Goal: Task Accomplishment & Management: Complete application form

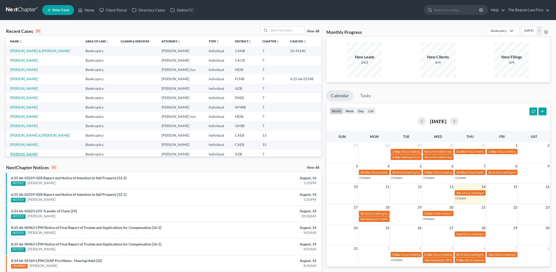
click at [34, 153] on link "[PERSON_NAME]" at bounding box center [24, 154] width 28 height 4
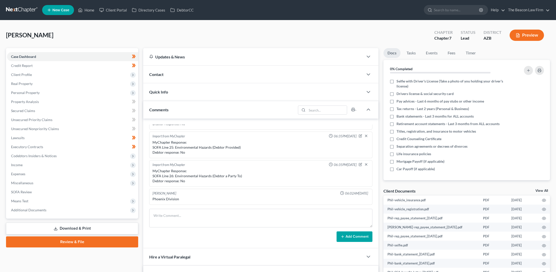
scroll to position [111, 0]
click at [542, 245] on icon "button" at bounding box center [544, 245] width 4 height 4
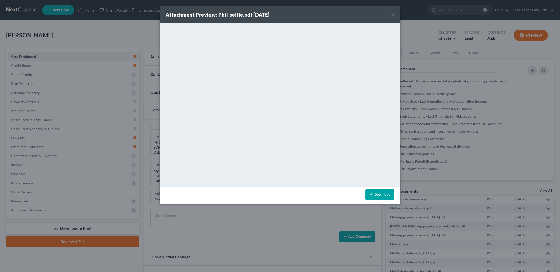
click at [393, 14] on button "×" at bounding box center [393, 15] width 4 height 6
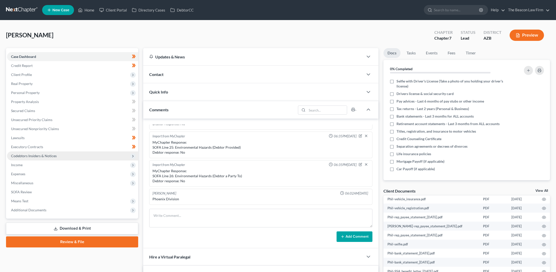
click at [35, 156] on span "Codebtors Insiders & Notices" at bounding box center [34, 156] width 46 height 4
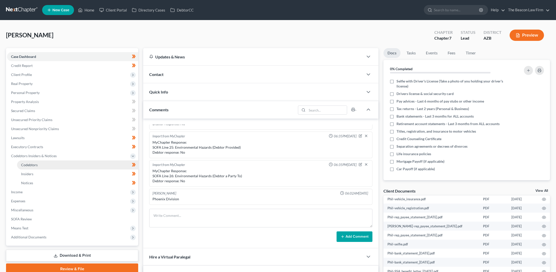
click at [34, 163] on span "Codebtors" at bounding box center [29, 165] width 17 height 4
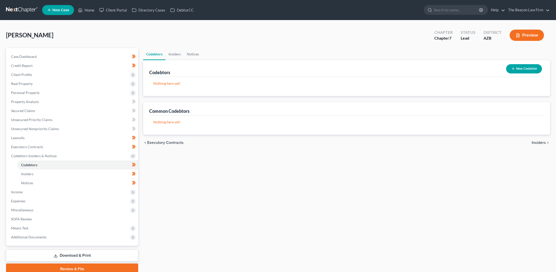
click at [517, 67] on button "New Codebtor" at bounding box center [524, 68] width 36 height 9
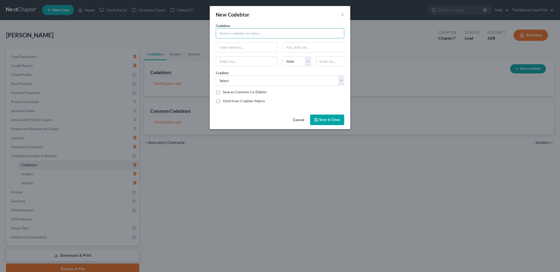
click at [226, 34] on input "text" at bounding box center [280, 33] width 128 height 10
type input "[PERSON_NAME]"
click at [307, 62] on select "State [US_STATE] AK AR AZ CA CO CT DE DC [GEOGRAPHIC_DATA] [GEOGRAPHIC_DATA] GU…" at bounding box center [296, 61] width 28 height 10
select select "3"
click at [282, 56] on select "State [US_STATE] AK AR AZ CA CO CT DE DC [GEOGRAPHIC_DATA] [GEOGRAPHIC_DATA] GU…" at bounding box center [296, 61] width 28 height 10
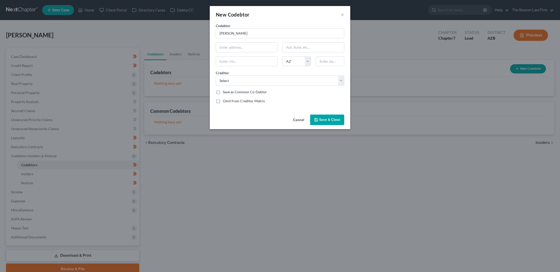
click at [320, 120] on span "Save & Close" at bounding box center [329, 120] width 21 height 4
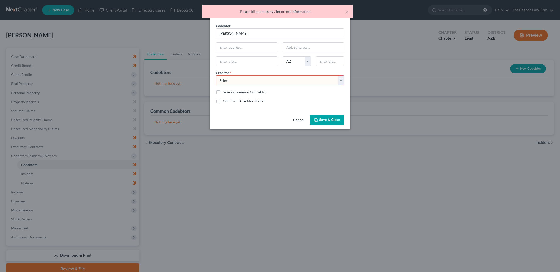
click at [300, 121] on button "Cancel" at bounding box center [298, 120] width 19 height 10
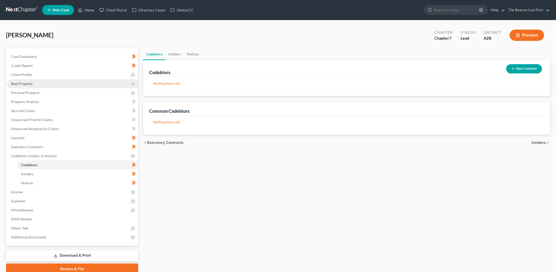
click at [24, 83] on span "Real Property" at bounding box center [22, 84] width 22 height 4
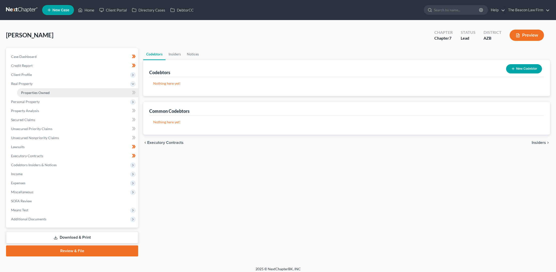
click at [30, 92] on span "Properties Owned" at bounding box center [35, 93] width 29 height 4
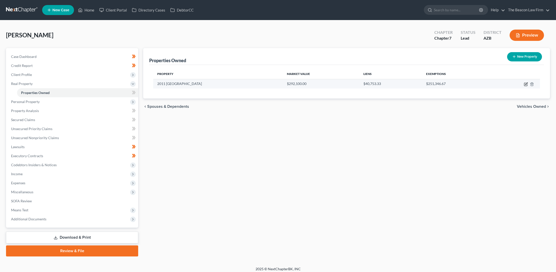
click at [528, 84] on icon "button" at bounding box center [526, 84] width 4 height 4
select select "3"
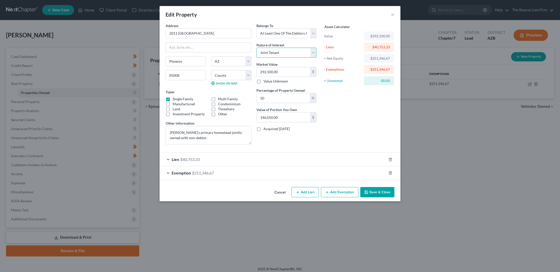
click at [313, 52] on select "Select Fee Simple Joint Tenant Life Estate Equitable Interest Future Interest T…" at bounding box center [286, 53] width 60 height 10
select select "5"
click at [256, 48] on select "Select Fee Simple Joint Tenant Life Estate Equitable Interest Future Interest T…" at bounding box center [286, 53] width 60 height 10
click at [369, 192] on button "Save & Close" at bounding box center [377, 192] width 34 height 11
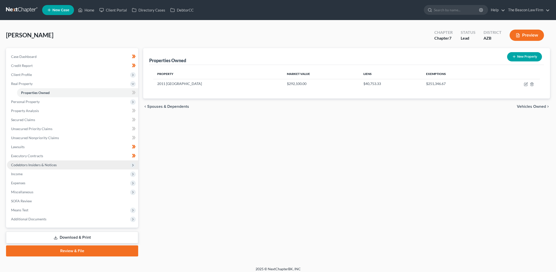
click at [32, 165] on span "Codebtors Insiders & Notices" at bounding box center [34, 165] width 46 height 4
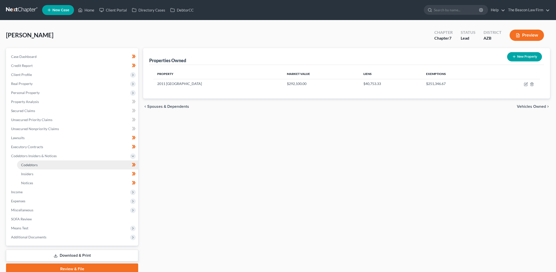
click at [32, 164] on span "Codebtors" at bounding box center [29, 165] width 17 height 4
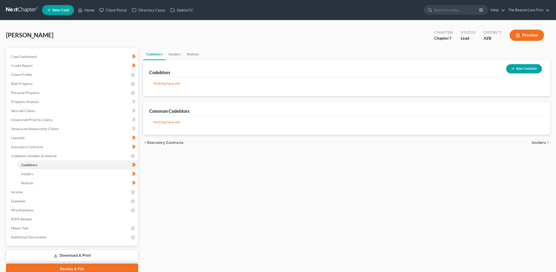
click at [512, 67] on icon "button" at bounding box center [513, 69] width 4 height 4
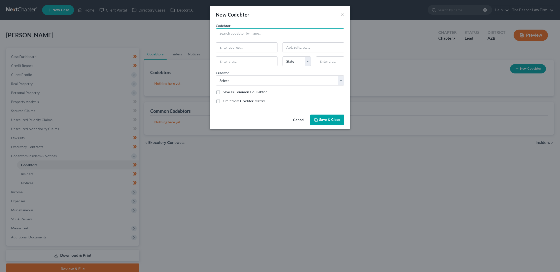
click at [226, 32] on input "text" at bounding box center [280, 33] width 128 height 10
type input "[PERSON_NAME]"
click at [230, 48] on input "text" at bounding box center [246, 48] width 61 height 10
type input "2011 N. 29th Place"
click at [226, 63] on input "text" at bounding box center [246, 62] width 61 height 10
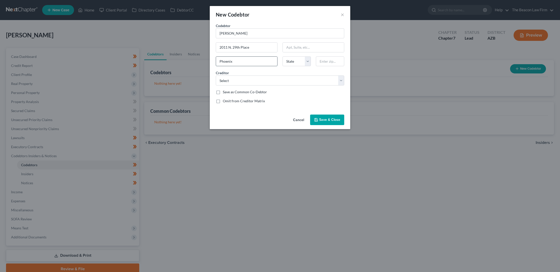
type input "Phoenix"
select select "3"
type input "85008"
click at [341, 80] on select "Select [US_STATE] Pulmonary Specialists, LTD Cave Creek Consultant PLLC 001 Deb…" at bounding box center [280, 81] width 128 height 10
click at [216, 76] on select "Select [US_STATE] Pulmonary Specialists, LTD Cave Creek Consultant PLLC 001 Deb…" at bounding box center [280, 81] width 128 height 10
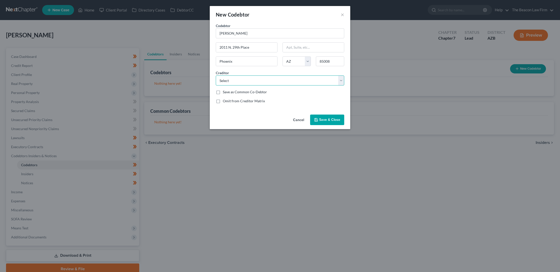
click at [341, 80] on select "Select [US_STATE] Pulmonary Specialists, LTD Cave Creek Consultant PLLC 001 Deb…" at bounding box center [280, 81] width 128 height 10
select select "16"
click at [216, 76] on select "Select [US_STATE] Pulmonary Specialists, LTD Cave Creek Consultant PLLC 001 Deb…" at bounding box center [280, 81] width 128 height 10
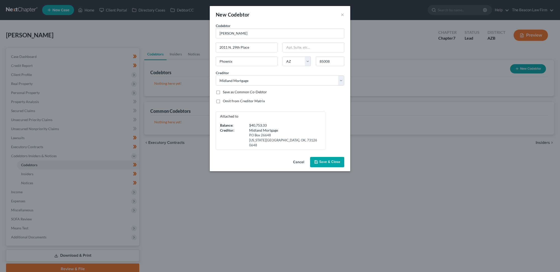
click at [323, 160] on span "Save & Close" at bounding box center [329, 162] width 21 height 4
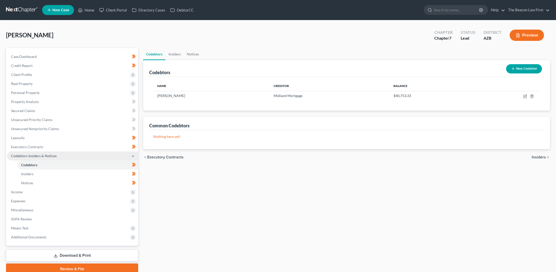
click at [15, 155] on span "Codebtors Insiders & Notices" at bounding box center [34, 156] width 46 height 4
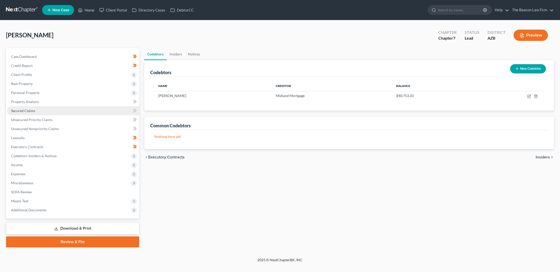
click at [30, 111] on span "Secured Claims" at bounding box center [23, 111] width 24 height 4
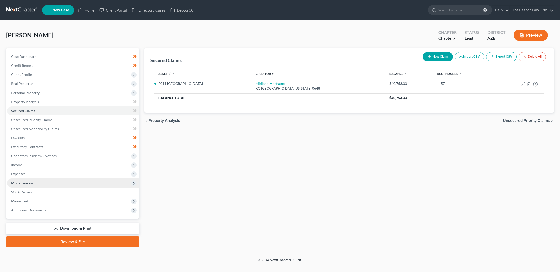
click at [25, 183] on span "Miscellaneous" at bounding box center [22, 183] width 22 height 4
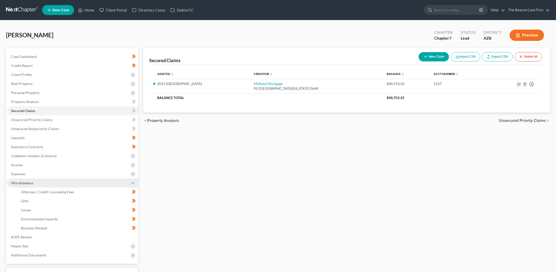
click at [17, 182] on span "Miscellaneous" at bounding box center [22, 183] width 22 height 4
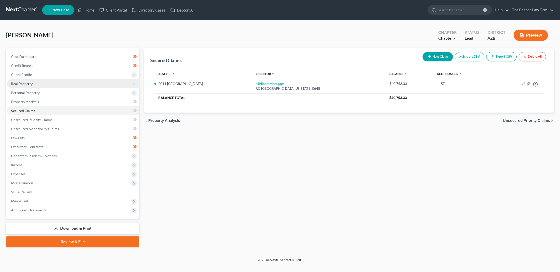
click at [31, 83] on span "Real Property" at bounding box center [22, 84] width 22 height 4
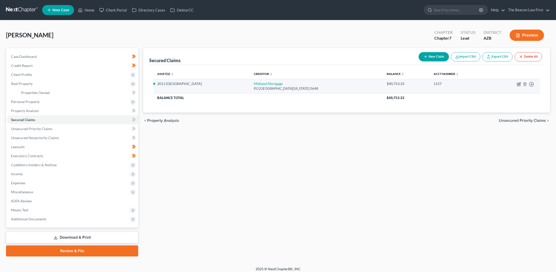
click at [519, 83] on icon "button" at bounding box center [519, 84] width 4 height 4
select select "37"
select select "2"
select select "3"
select select "0"
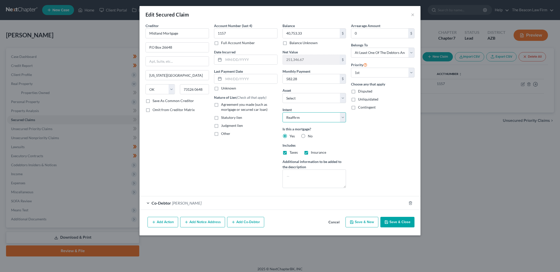
click at [344, 118] on select "Select Surrender Redeem Reaffirm Avoid Other" at bounding box center [313, 117] width 63 height 10
select select "4"
click at [282, 112] on select "Select Surrender Redeem Reaffirm Avoid Other" at bounding box center [313, 117] width 63 height 10
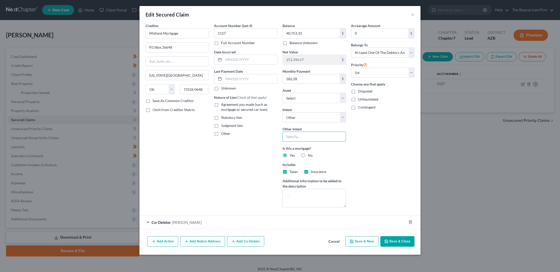
click at [291, 135] on input "text" at bounding box center [313, 137] width 63 height 10
type input "Retain and keep current"
click at [343, 117] on select "Select Surrender Redeem Reaffirm Avoid Other" at bounding box center [313, 117] width 63 height 10
click at [282, 112] on select "Select Surrender Redeem Reaffirm Avoid Other" at bounding box center [313, 117] width 63 height 10
click at [388, 241] on icon "button" at bounding box center [386, 242] width 4 height 4
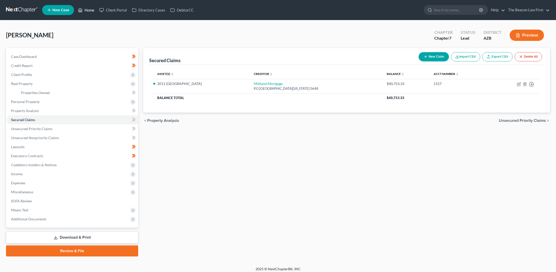
click at [89, 10] on link "Home" at bounding box center [86, 10] width 21 height 9
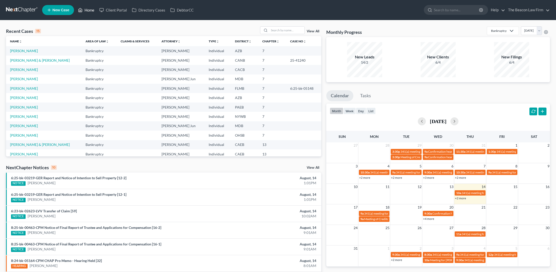
scroll to position [34, 0]
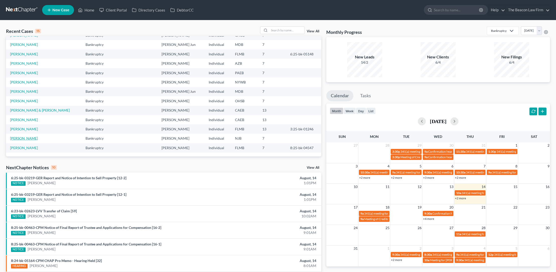
click at [34, 138] on link "[PERSON_NAME]" at bounding box center [24, 138] width 28 height 4
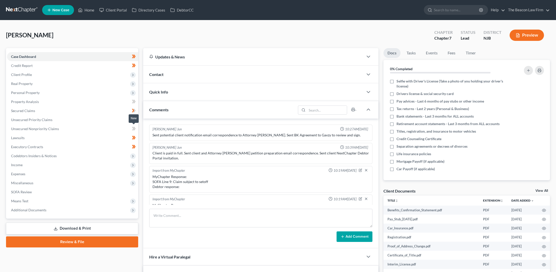
scroll to position [149, 0]
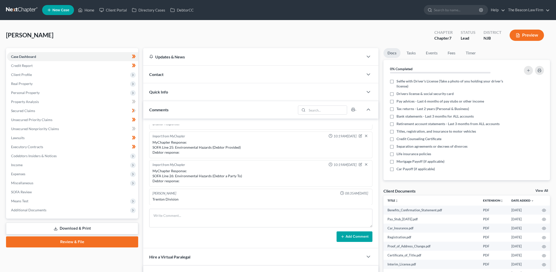
click at [159, 75] on span "Contact" at bounding box center [156, 74] width 14 height 5
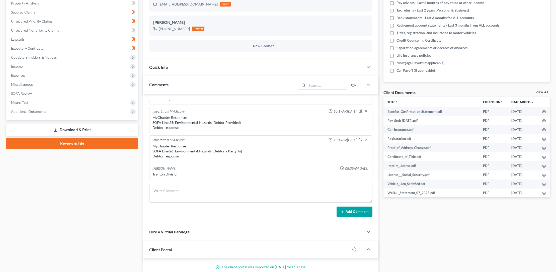
scroll to position [20, 0]
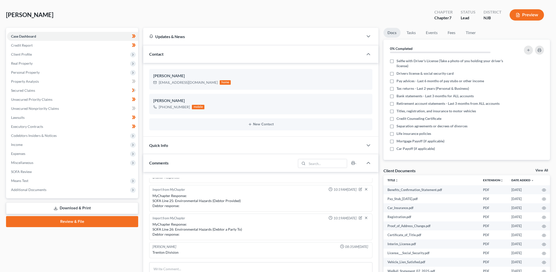
click at [73, 208] on link "Download & Print" at bounding box center [72, 208] width 132 height 12
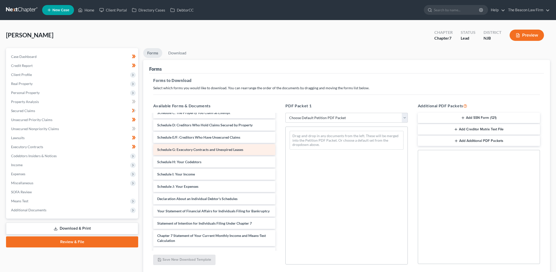
scroll to position [578, 0]
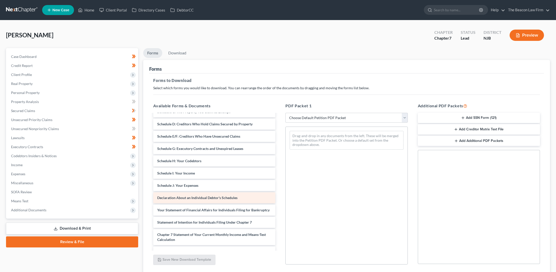
click at [211, 197] on span "Declaration About an Individual Debtor's Schedules" at bounding box center [197, 198] width 80 height 4
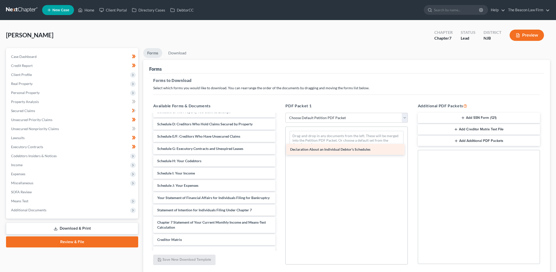
drag, startPoint x: 211, startPoint y: 197, endPoint x: 355, endPoint y: 137, distance: 155.2
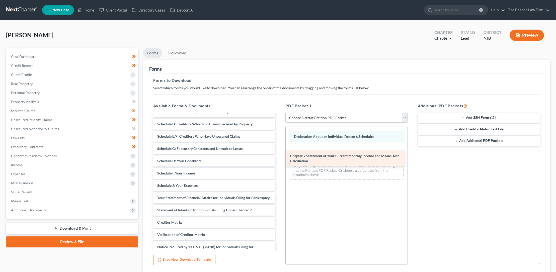
drag, startPoint x: 217, startPoint y: 229, endPoint x: 349, endPoint y: 148, distance: 154.4
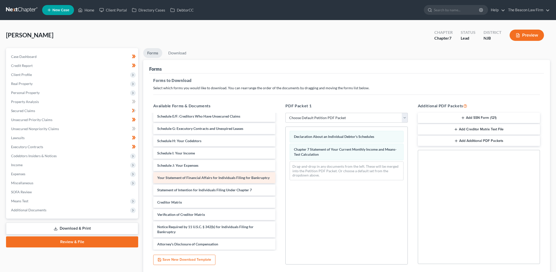
scroll to position [604, 0]
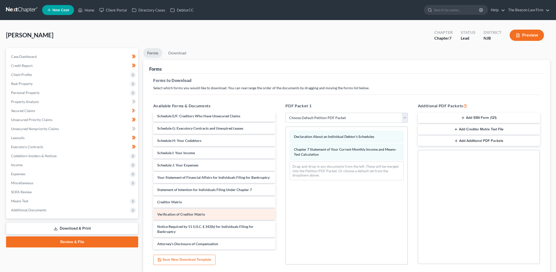
click at [198, 211] on div "Verification of Creditor Matrix" at bounding box center [214, 214] width 122 height 11
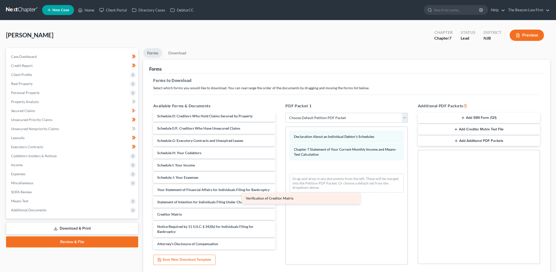
scroll to position [591, 0]
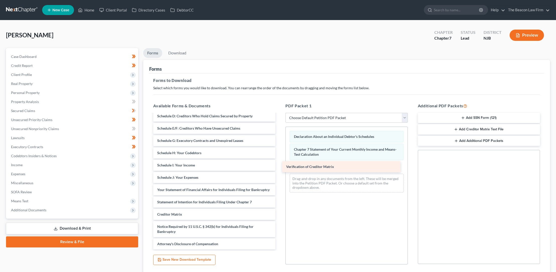
drag, startPoint x: 206, startPoint y: 214, endPoint x: 330, endPoint y: 165, distance: 132.8
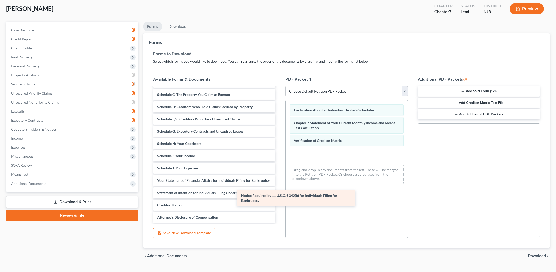
scroll to position [574, 0]
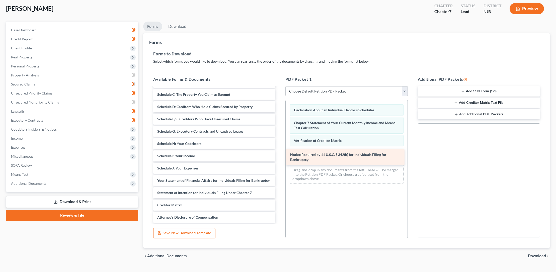
drag, startPoint x: 210, startPoint y: 199, endPoint x: 343, endPoint y: 153, distance: 141.2
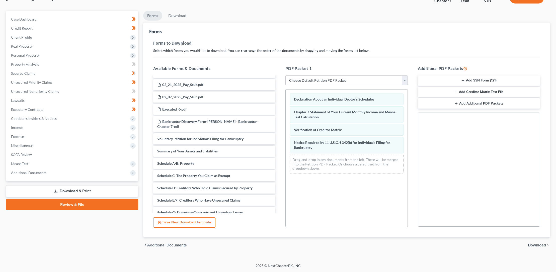
scroll to position [456, 0]
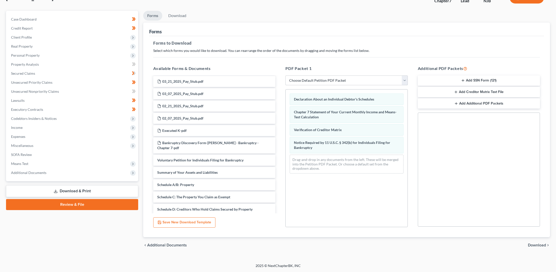
click at [405, 80] on select "Choose Default Petition PDF Packet Complete Bankruptcy Petition (all forms and …" at bounding box center [347, 81] width 122 height 10
select select "3"
click at [286, 76] on select "Choose Default Petition PDF Packet Complete Bankruptcy Petition (all forms and …" at bounding box center [347, 81] width 122 height 10
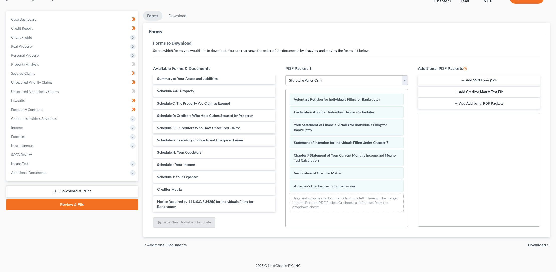
scroll to position [4, 0]
click at [537, 245] on span "Download" at bounding box center [537, 245] width 18 height 4
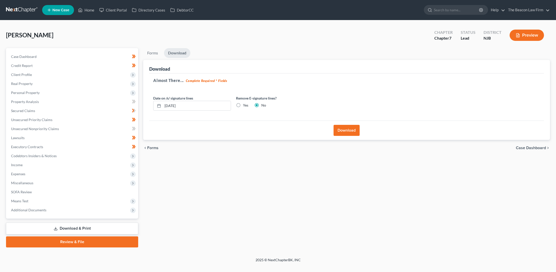
scroll to position [0, 0]
click at [348, 129] on button "Download" at bounding box center [349, 130] width 26 height 11
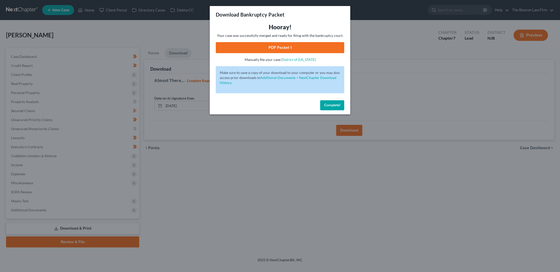
click at [280, 45] on link "PDF Packet 1" at bounding box center [280, 47] width 128 height 11
click at [331, 105] on span "Complete!" at bounding box center [332, 105] width 16 height 4
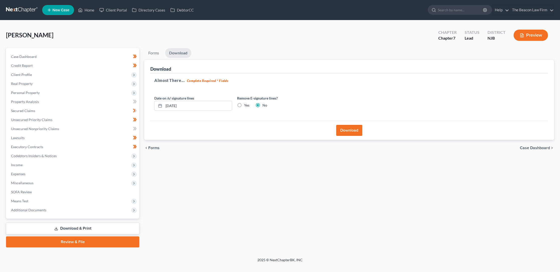
click at [348, 130] on button "Download" at bounding box center [349, 130] width 26 height 11
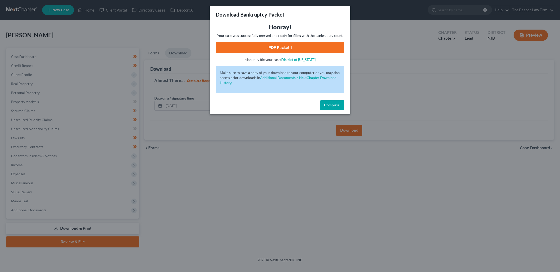
click at [277, 46] on link "PDF Packet 1" at bounding box center [280, 47] width 128 height 11
click at [330, 104] on span "Complete!" at bounding box center [332, 105] width 16 height 4
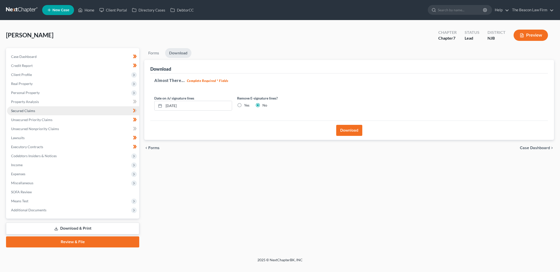
click at [30, 110] on span "Secured Claims" at bounding box center [23, 111] width 24 height 4
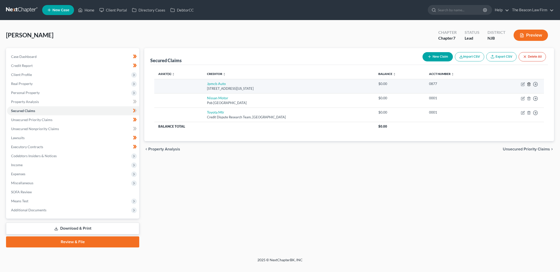
click at [529, 84] on line "button" at bounding box center [529, 84] width 0 height 1
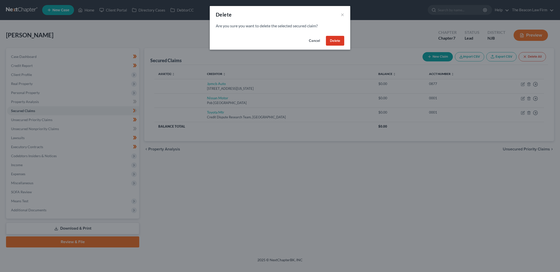
click at [340, 40] on button "Delete" at bounding box center [335, 41] width 18 height 10
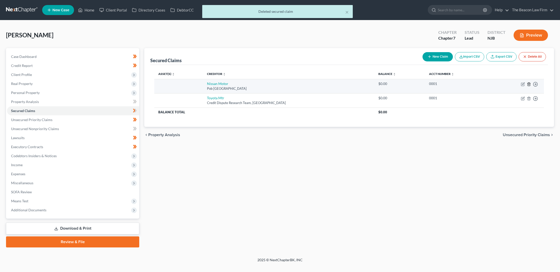
click at [529, 83] on polyline "button" at bounding box center [528, 83] width 3 height 0
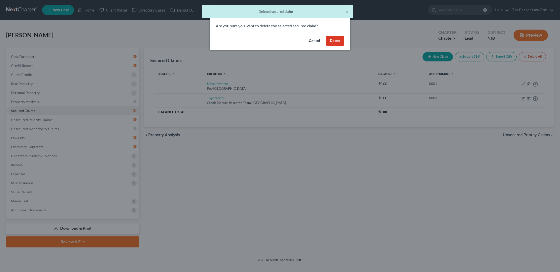
click at [336, 41] on button "Delete" at bounding box center [335, 41] width 18 height 10
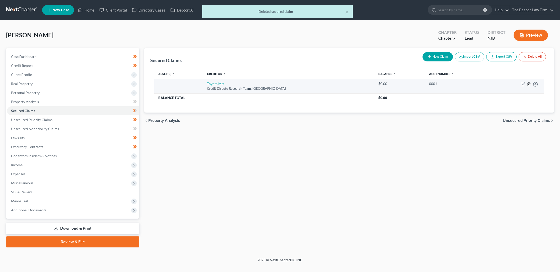
click at [530, 84] on icon "button" at bounding box center [529, 84] width 4 height 4
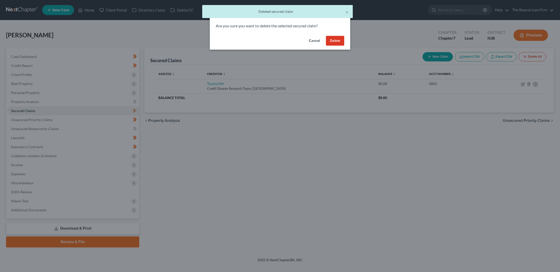
click at [337, 40] on button "Delete" at bounding box center [335, 41] width 18 height 10
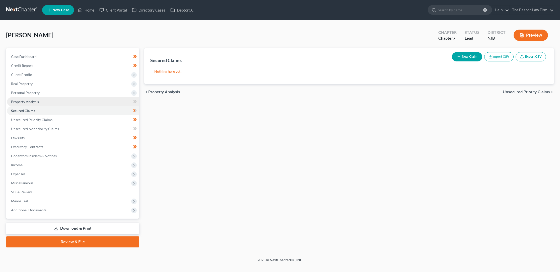
click at [37, 100] on span "Property Analysis" at bounding box center [25, 102] width 28 height 4
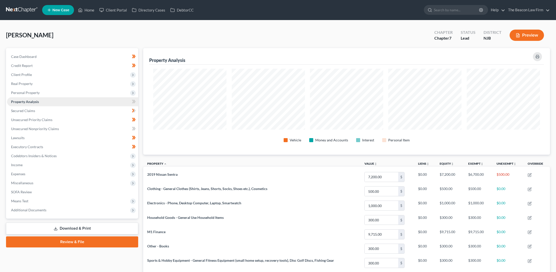
scroll to position [107, 407]
click at [29, 111] on span "Secured Claims" at bounding box center [23, 111] width 24 height 4
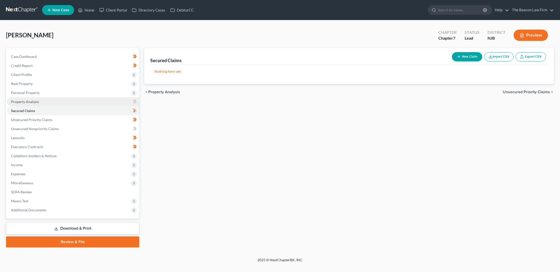
click at [32, 102] on span "Property Analysis" at bounding box center [25, 102] width 28 height 4
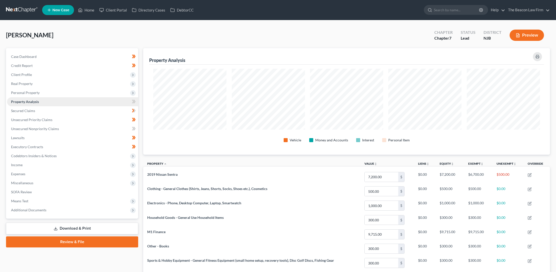
scroll to position [107, 407]
click at [31, 92] on span "Personal Property" at bounding box center [25, 93] width 29 height 4
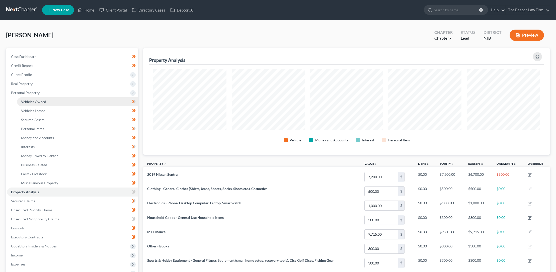
click at [39, 101] on span "Vehicles Owned" at bounding box center [33, 102] width 25 height 4
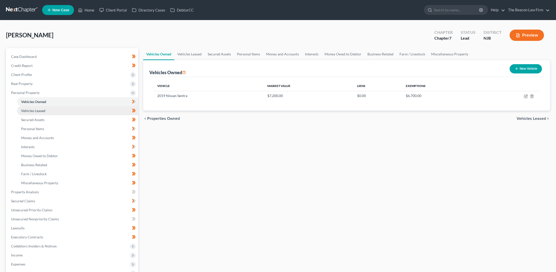
click at [38, 109] on span "Vehicles Leased" at bounding box center [33, 111] width 24 height 4
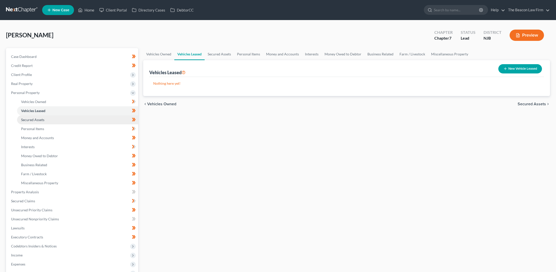
click at [38, 118] on span "Secured Assets" at bounding box center [32, 120] width 23 height 4
click at [32, 101] on span "Vehicles Owned" at bounding box center [33, 102] width 25 height 4
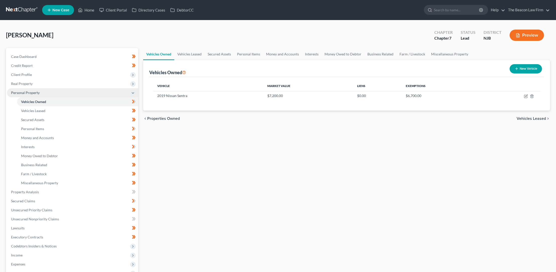
click at [20, 93] on span "Personal Property" at bounding box center [25, 93] width 29 height 4
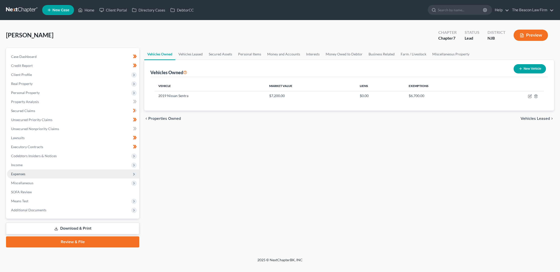
click at [24, 175] on span "Expenses" at bounding box center [18, 174] width 14 height 4
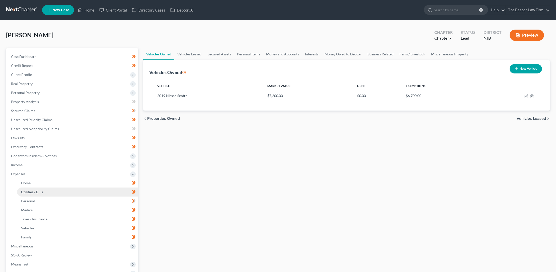
click at [28, 191] on span "Utilities / Bills" at bounding box center [32, 192] width 22 height 4
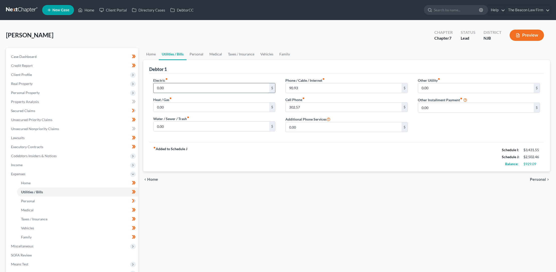
click at [174, 87] on input "0.00" at bounding box center [212, 88] width 116 height 10
type input "70.00"
click at [159, 125] on input "0.00" at bounding box center [212, 127] width 116 height 10
type input "15.00"
click at [198, 54] on link "Personal" at bounding box center [197, 54] width 20 height 12
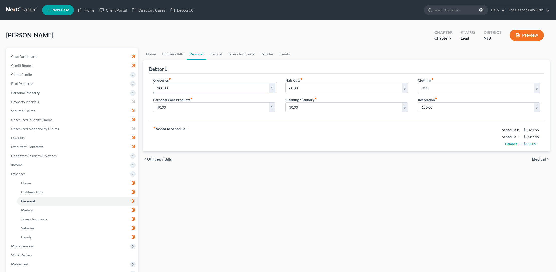
click at [180, 85] on input "400.00" at bounding box center [212, 88] width 116 height 10
type input "800.00"
click at [422, 87] on input "0.00" at bounding box center [476, 88] width 116 height 10
type input "100.00"
click at [219, 53] on link "Medical" at bounding box center [215, 54] width 19 height 12
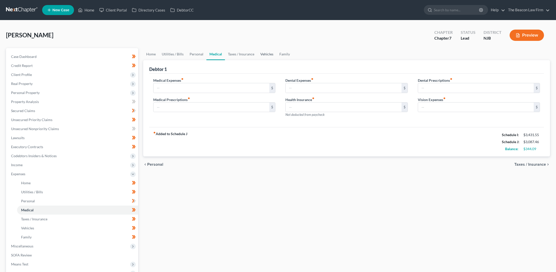
click at [265, 54] on link "Vehicles" at bounding box center [266, 54] width 19 height 12
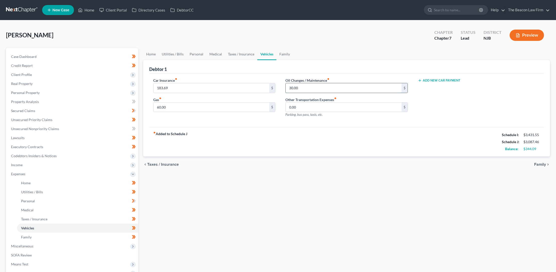
click at [296, 88] on input "30.00" at bounding box center [344, 88] width 116 height 10
type input "50.00"
